Goal: Information Seeking & Learning: Learn about a topic

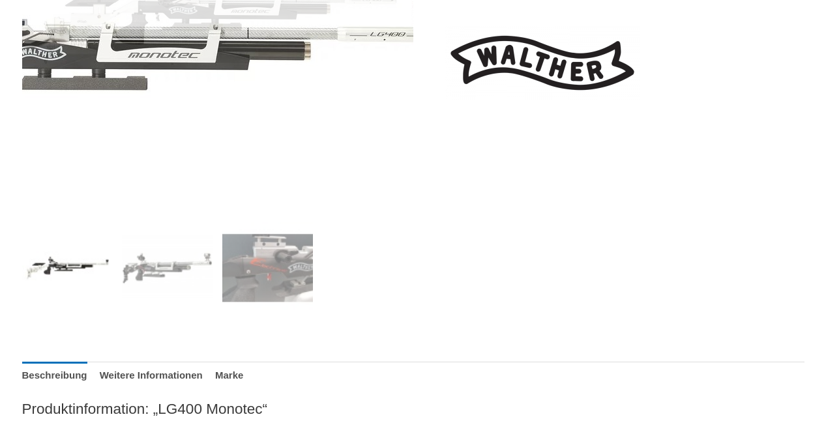
scroll to position [423, 0]
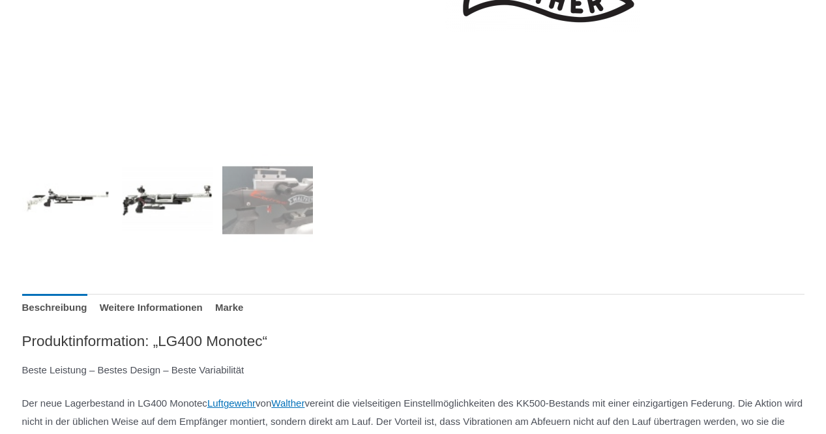
click at [189, 194] on img at bounding box center [167, 200] width 91 height 91
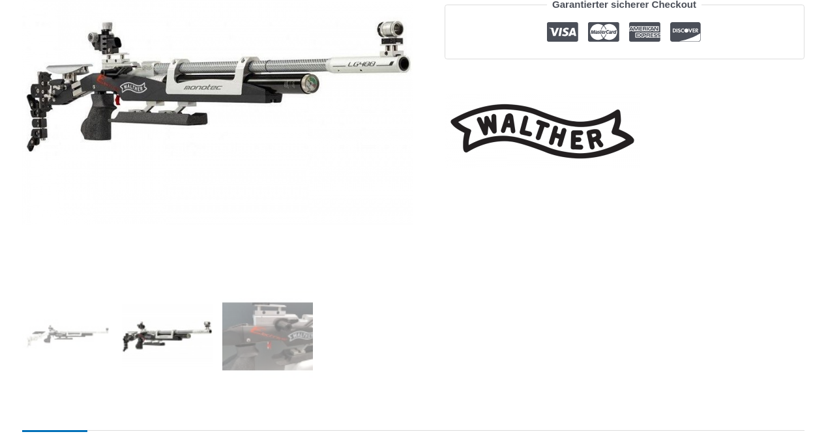
scroll to position [211, 0]
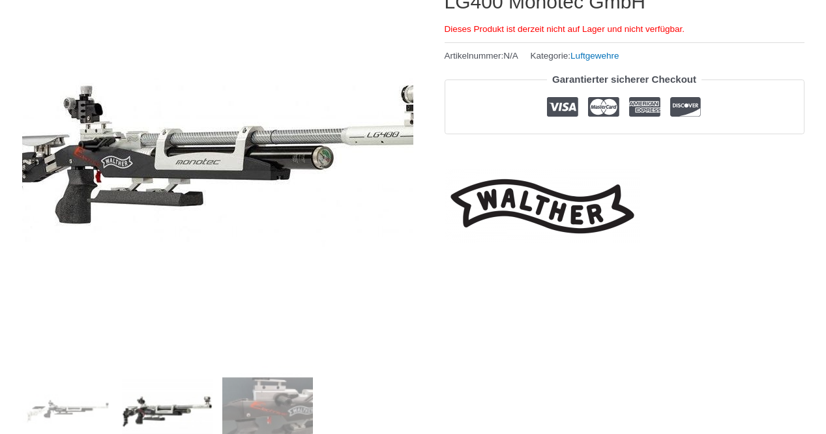
click at [231, 156] on img at bounding box center [215, 160] width 456 height 326
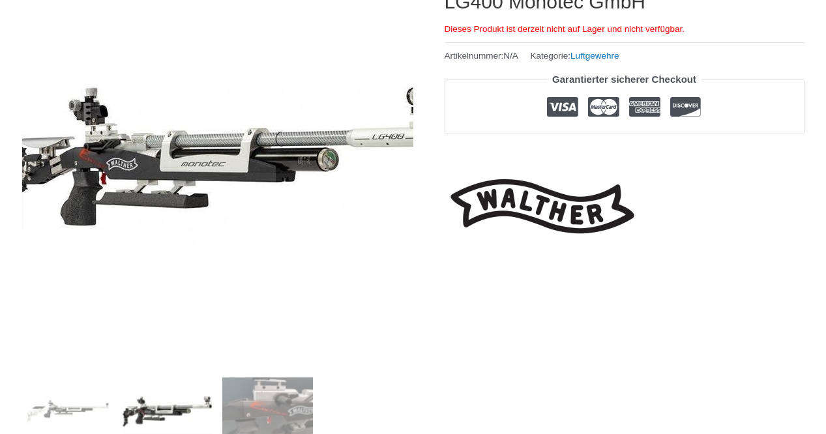
click at [203, 167] on img at bounding box center [220, 162] width 456 height 326
click at [201, 172] on img at bounding box center [220, 162] width 456 height 326
click at [199, 173] on img at bounding box center [220, 162] width 456 height 326
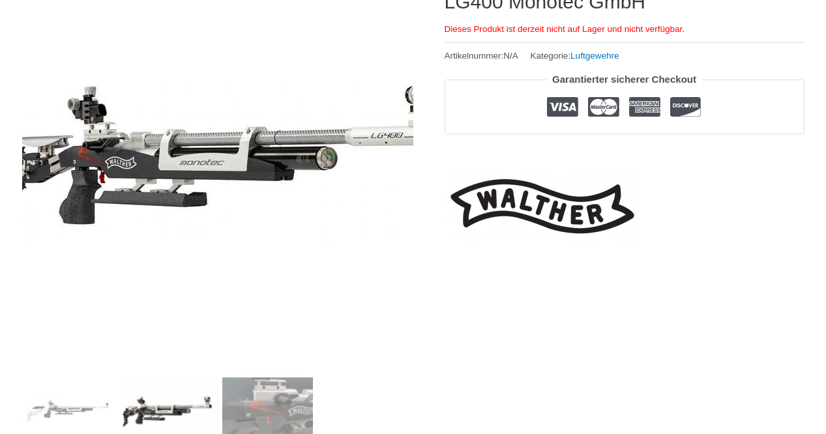
click at [209, 160] on img at bounding box center [219, 160] width 456 height 326
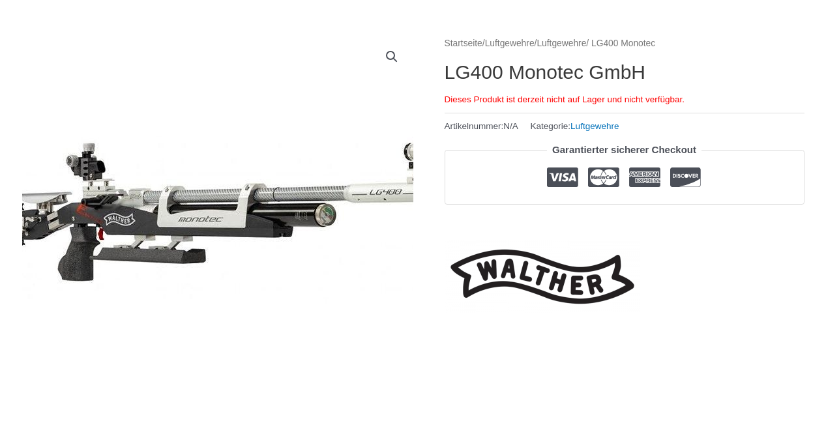
scroll to position [0, 0]
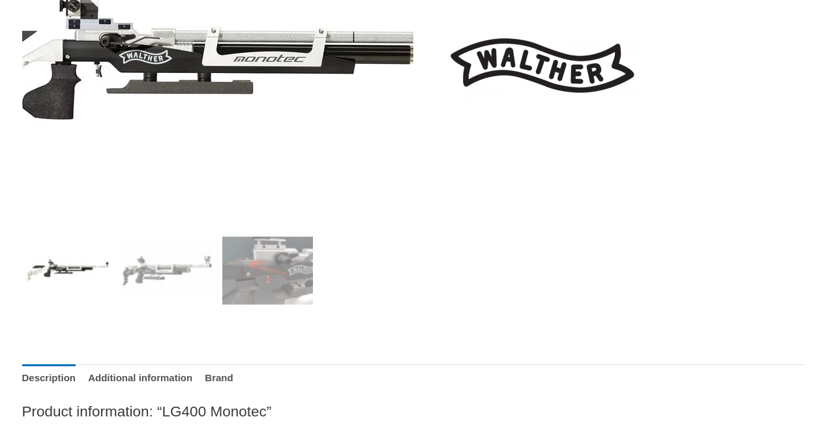
scroll to position [423, 0]
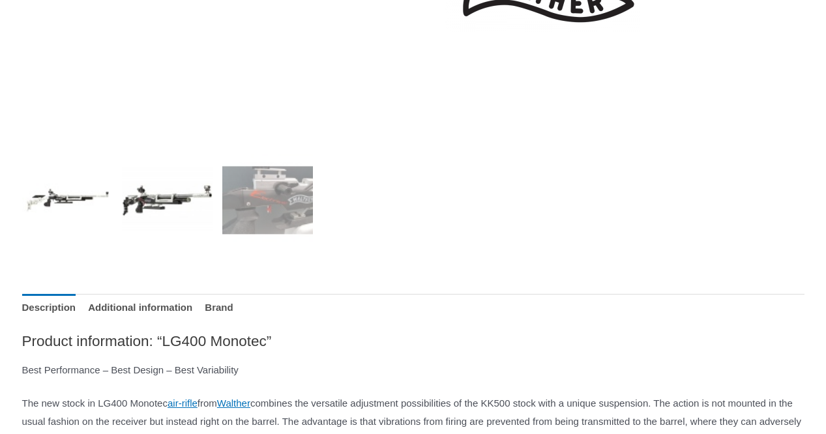
click at [207, 203] on img at bounding box center [167, 200] width 91 height 91
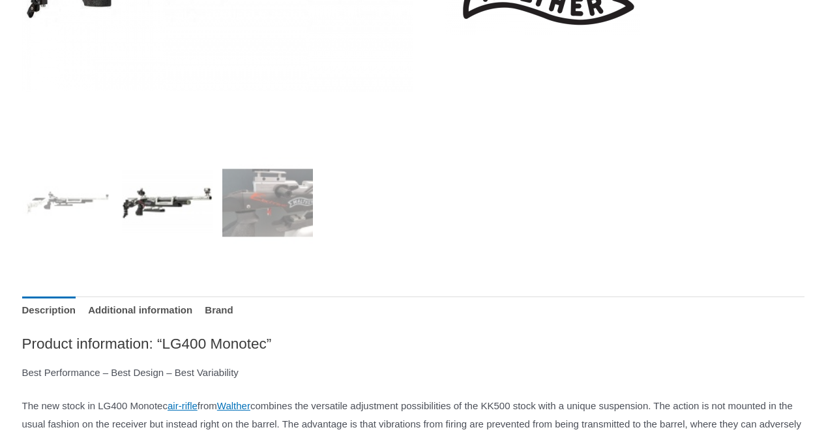
scroll to position [211, 0]
